Goal: Transaction & Acquisition: Purchase product/service

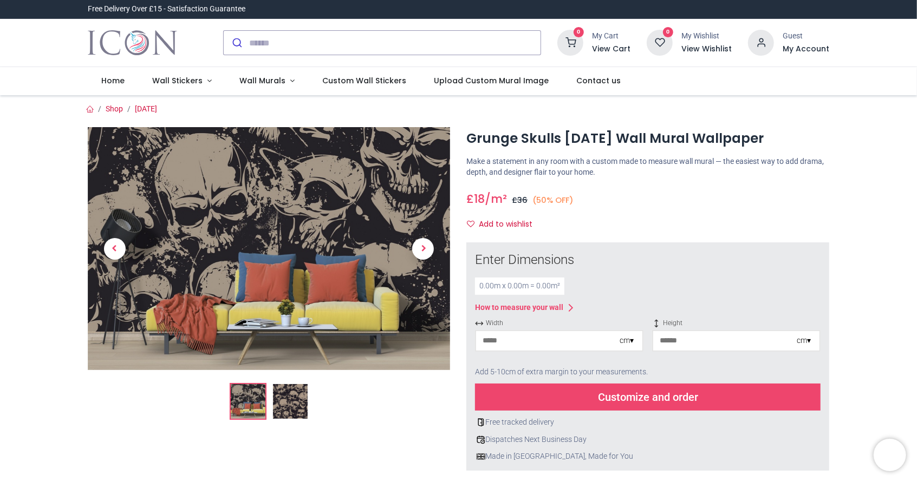
click at [539, 341] on input "number" at bounding box center [547, 340] width 143 height 19
type input "*"
click at [699, 347] on input "number" at bounding box center [724, 340] width 143 height 19
type input "*"
click at [737, 290] on div "0.05 m x 0.02 m = 0.00 m²" at bounding box center [647, 286] width 345 height 17
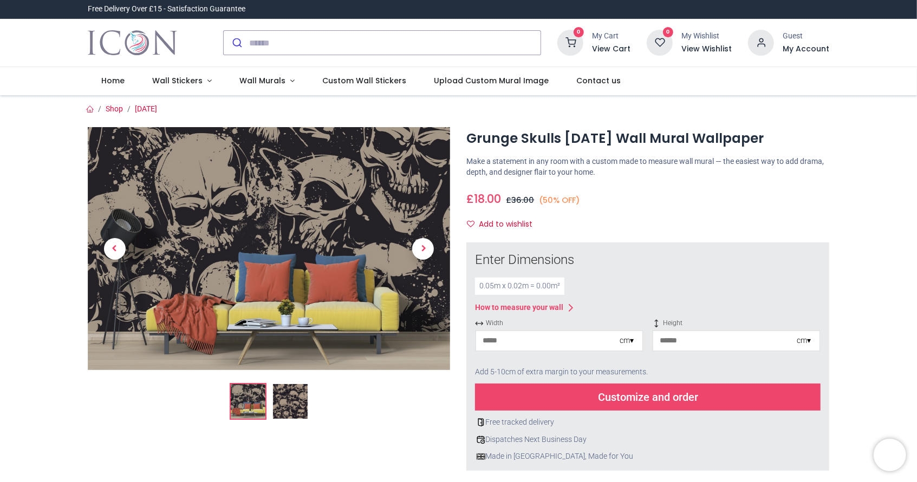
drag, startPoint x: 915, startPoint y: 69, endPoint x: 919, endPoint y: 123, distance: 53.8
click at [916, 123] on html "Login • Register Home Wall Stickers" at bounding box center [458, 241] width 917 height 482
click at [699, 247] on div "Enter Dimensions 0.05 m x 0.02 m = 0.00 m² How to measure your wall Width * cm …" at bounding box center [647, 357] width 363 height 229
click at [606, 400] on div "Customize and order" at bounding box center [647, 397] width 345 height 27
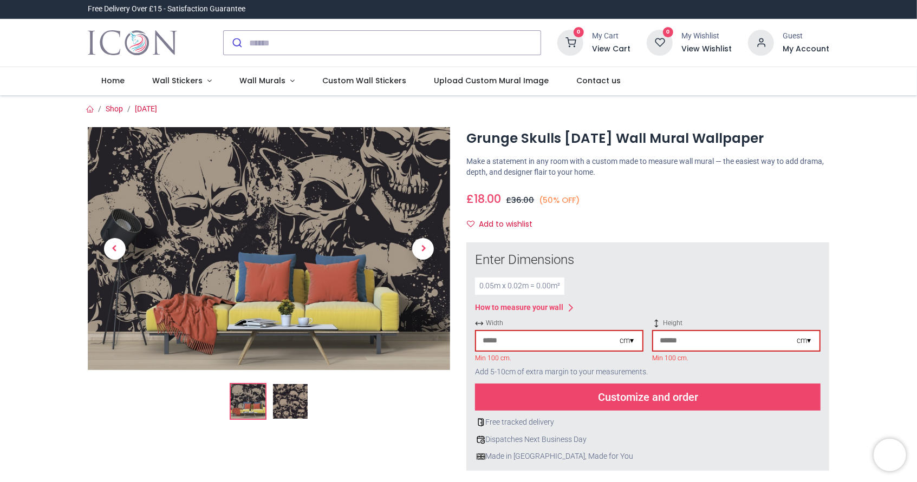
click at [629, 340] on div "cm ▾" at bounding box center [626, 341] width 14 height 11
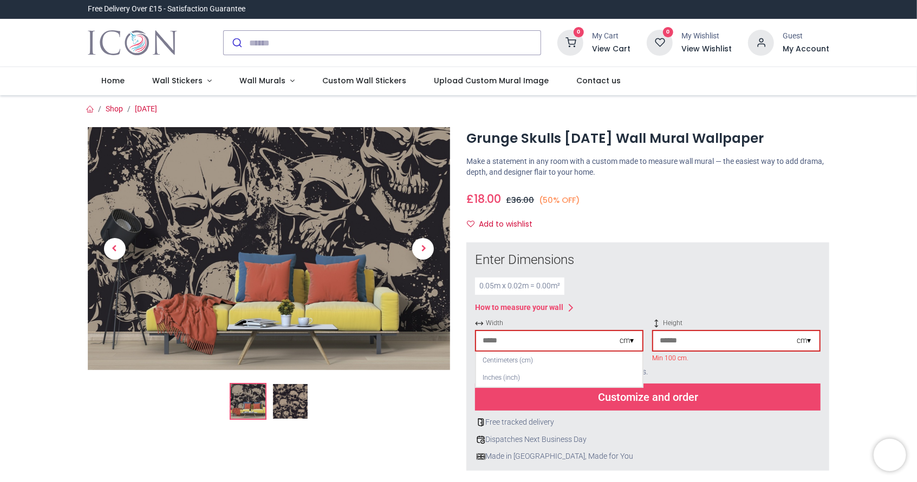
click at [551, 344] on input "*" at bounding box center [547, 340] width 143 height 19
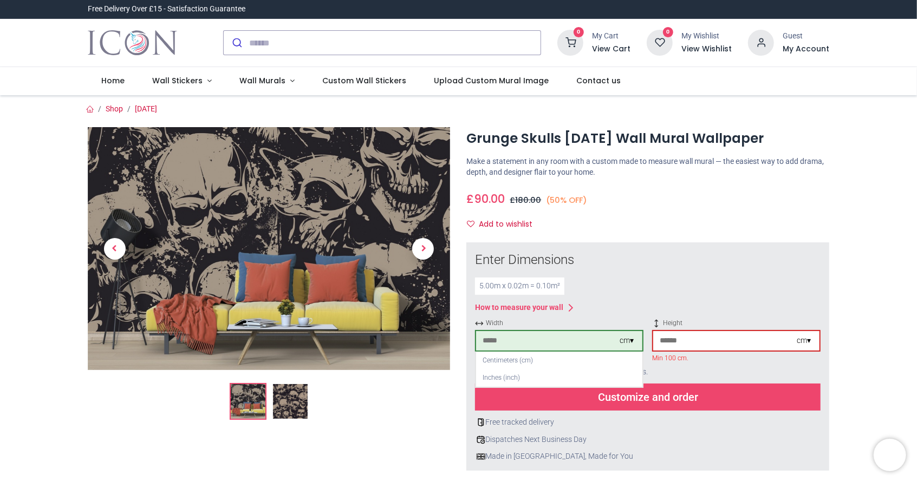
type input "***"
click at [680, 345] on input "*" at bounding box center [724, 340] width 143 height 19
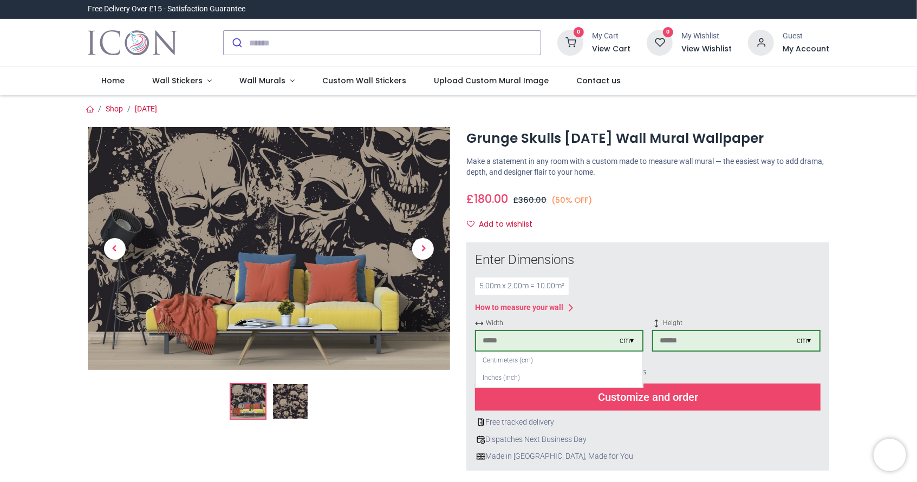
type input "***"
click at [725, 296] on div "Enter Dimensions 5.00 m x 2.00 m = 10.00 m² How to measure your wall Width *** …" at bounding box center [647, 356] width 345 height 211
click at [504, 359] on div "Centimeters (cm)" at bounding box center [559, 361] width 166 height 18
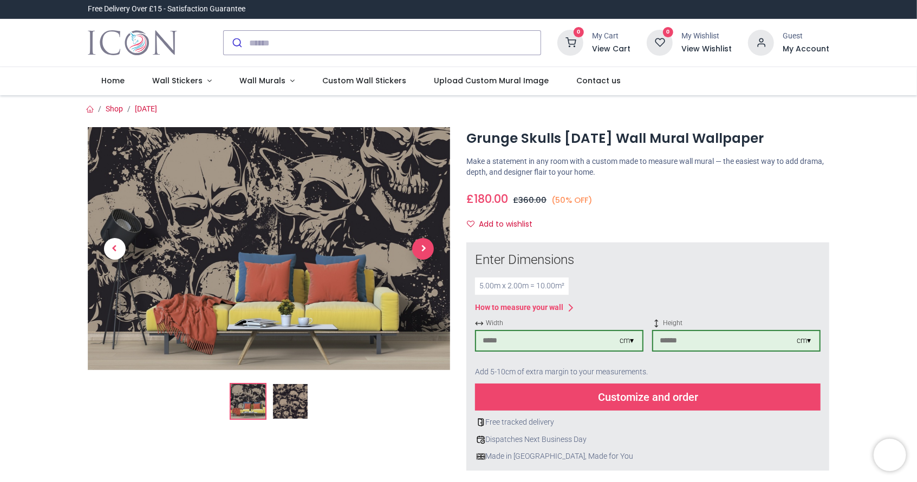
click at [426, 245] on span "Next" at bounding box center [423, 249] width 22 height 22
